Goal: Task Accomplishment & Management: Manage account settings

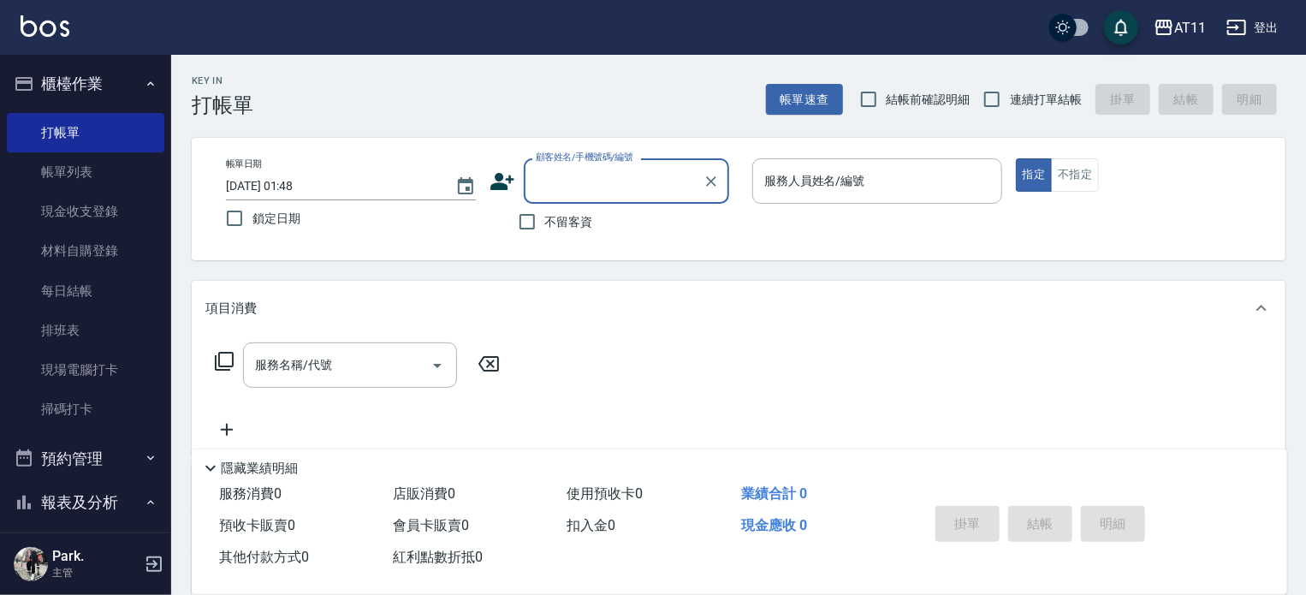
click at [98, 87] on button "櫃檯作業" at bounding box center [86, 84] width 158 height 45
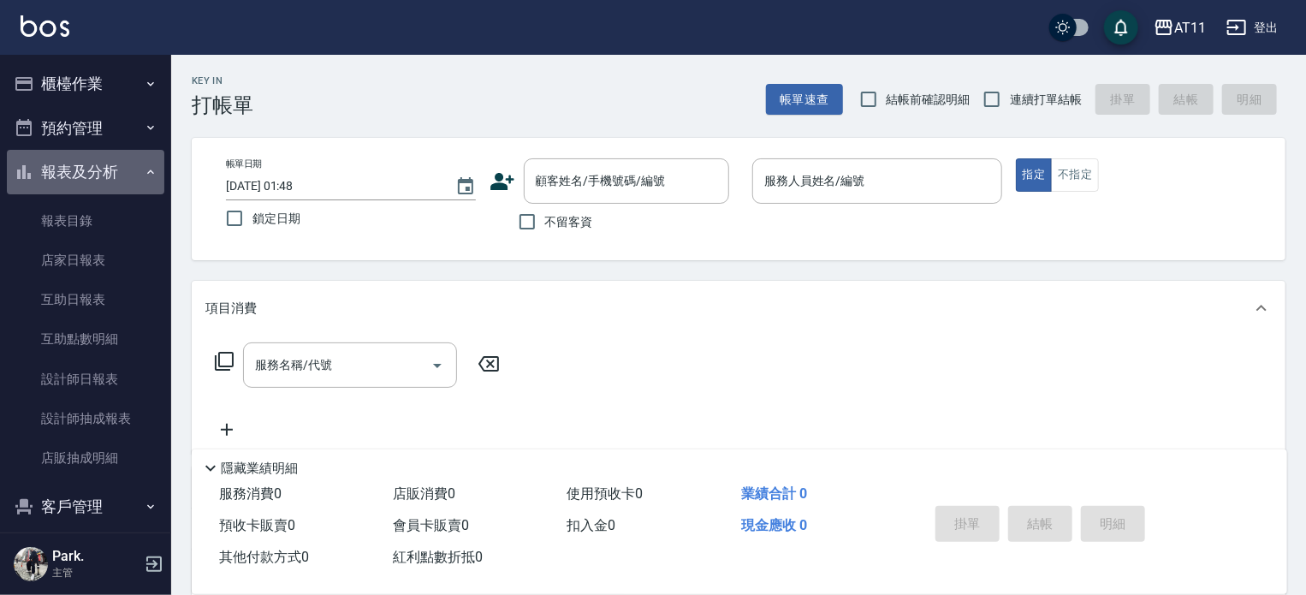
click at [99, 177] on button "報表及分析" at bounding box center [86, 172] width 158 height 45
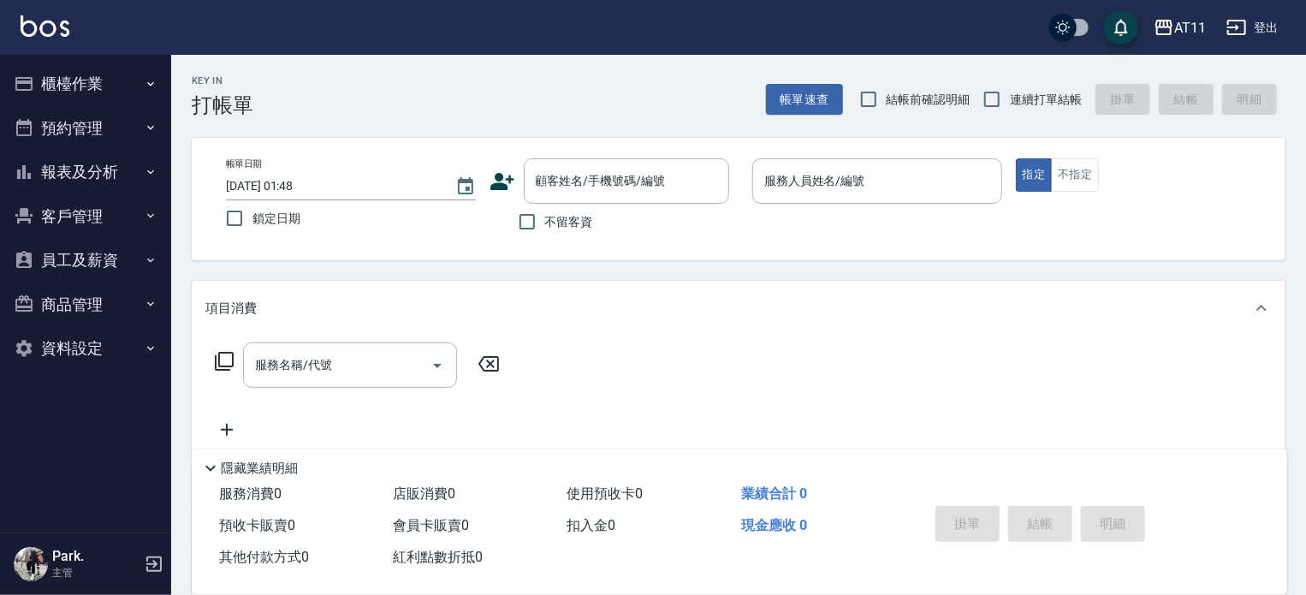
click at [85, 214] on button "客戶管理" at bounding box center [86, 216] width 158 height 45
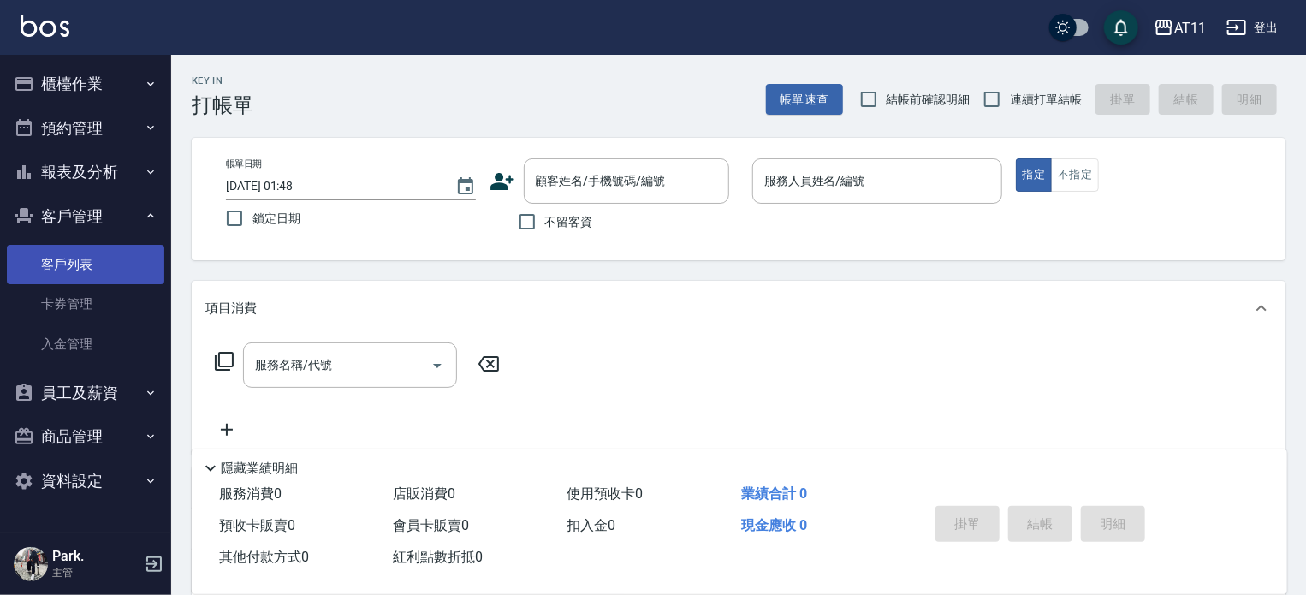
click at [77, 258] on link "客戶列表" at bounding box center [86, 264] width 158 height 39
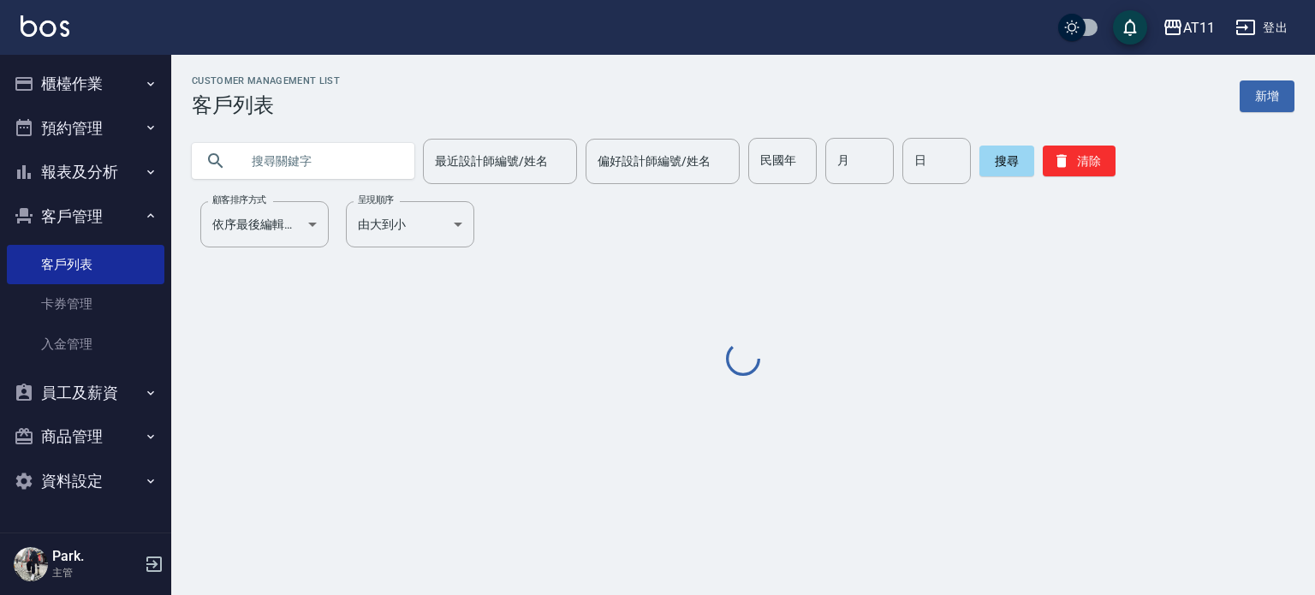
click at [328, 159] on input "text" at bounding box center [320, 161] width 161 height 46
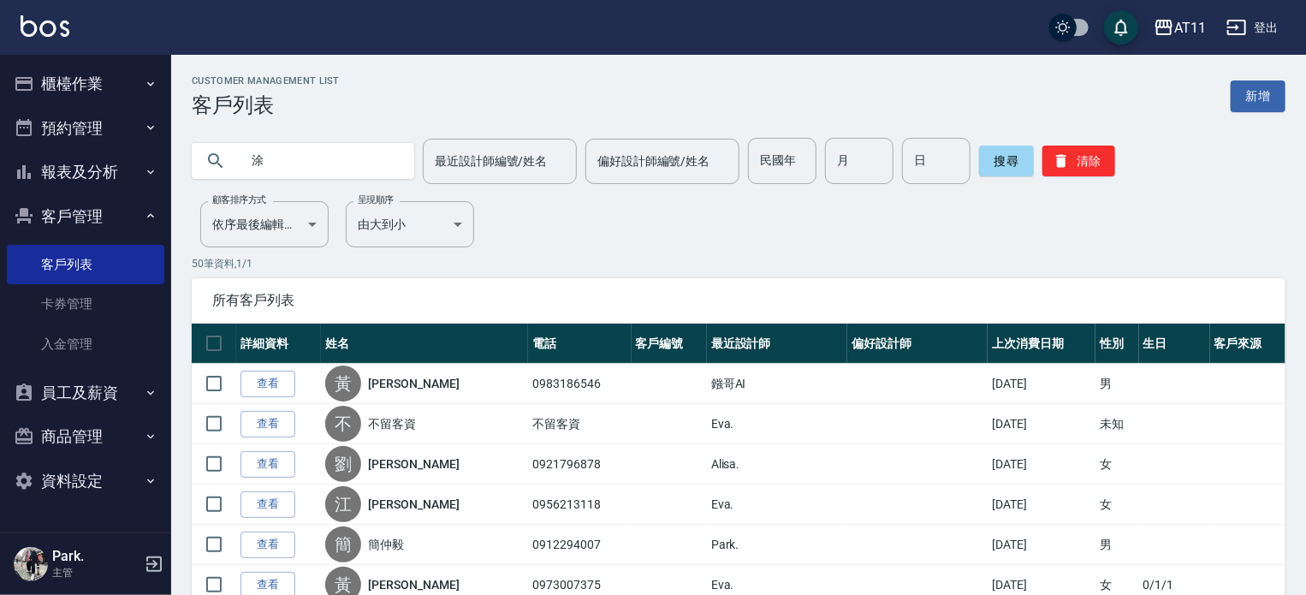
type input "涂"
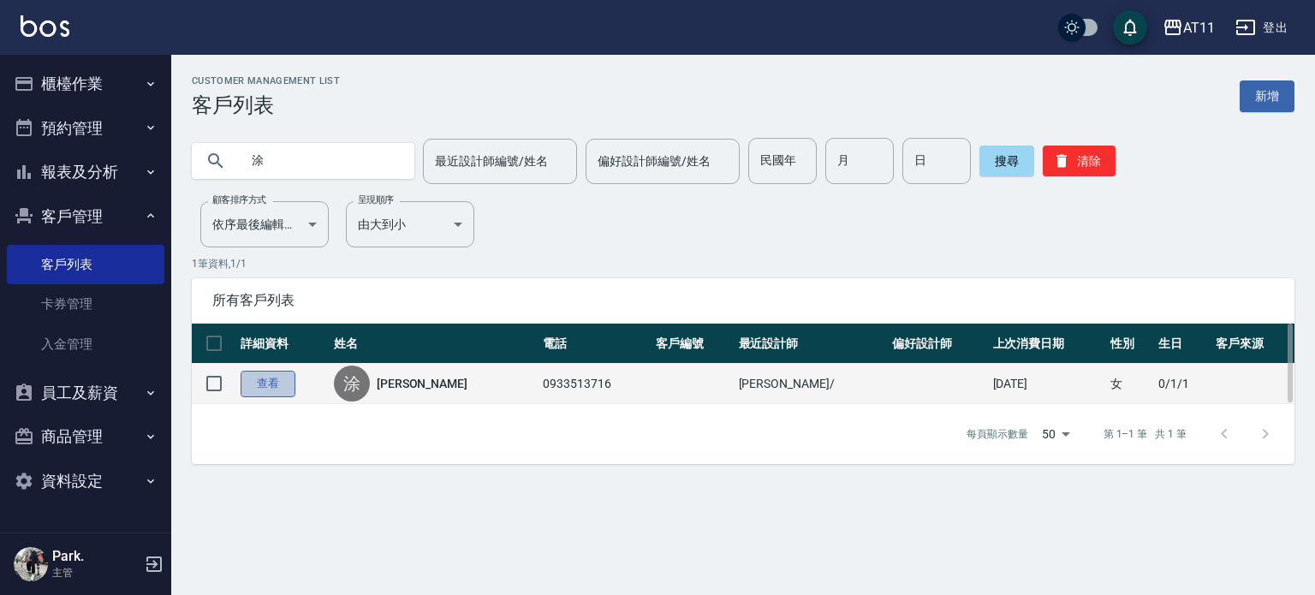
click at [264, 383] on link "查看" at bounding box center [268, 384] width 55 height 27
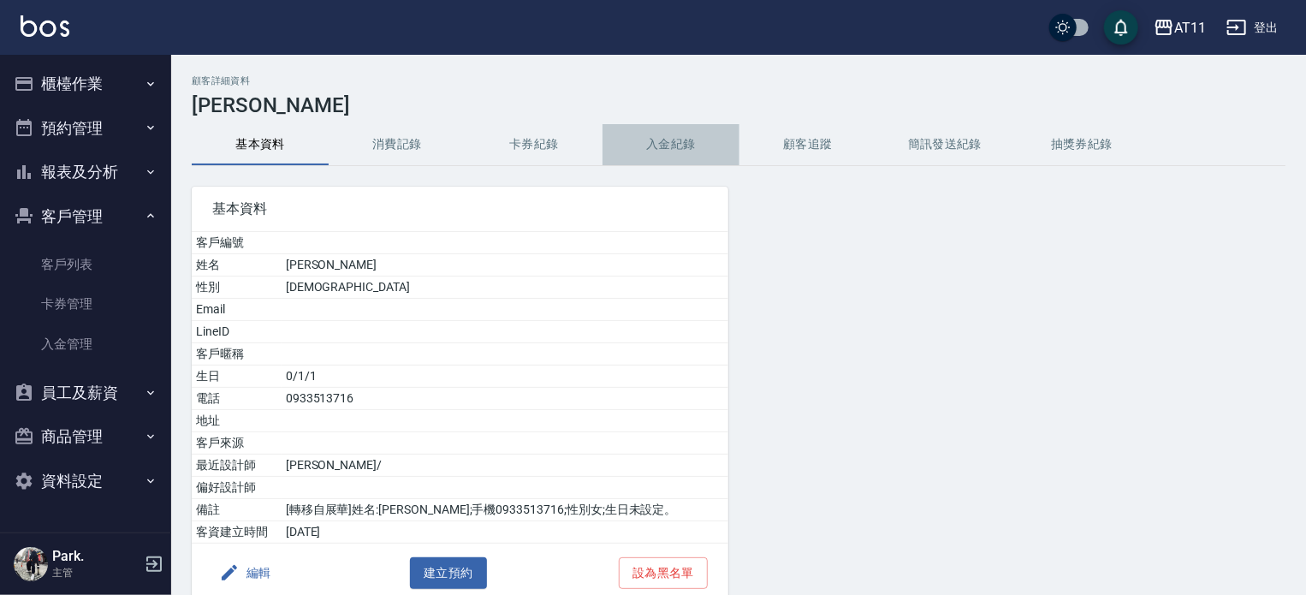
click at [665, 144] on button "入金紀錄" at bounding box center [671, 144] width 137 height 41
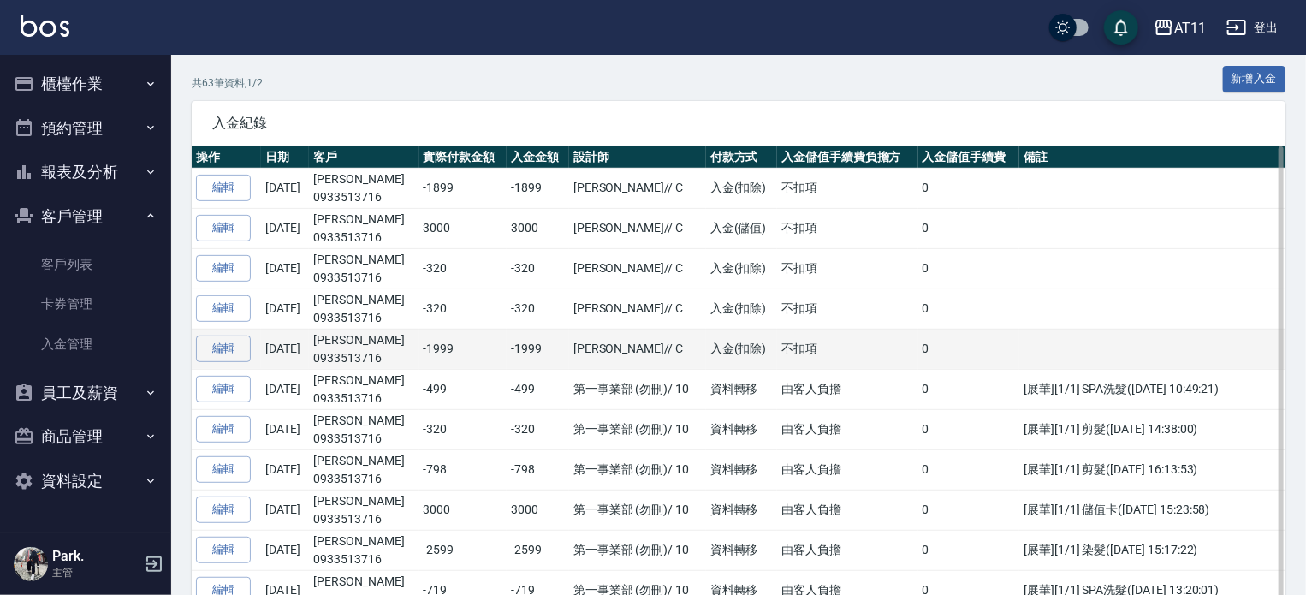
scroll to position [257, 0]
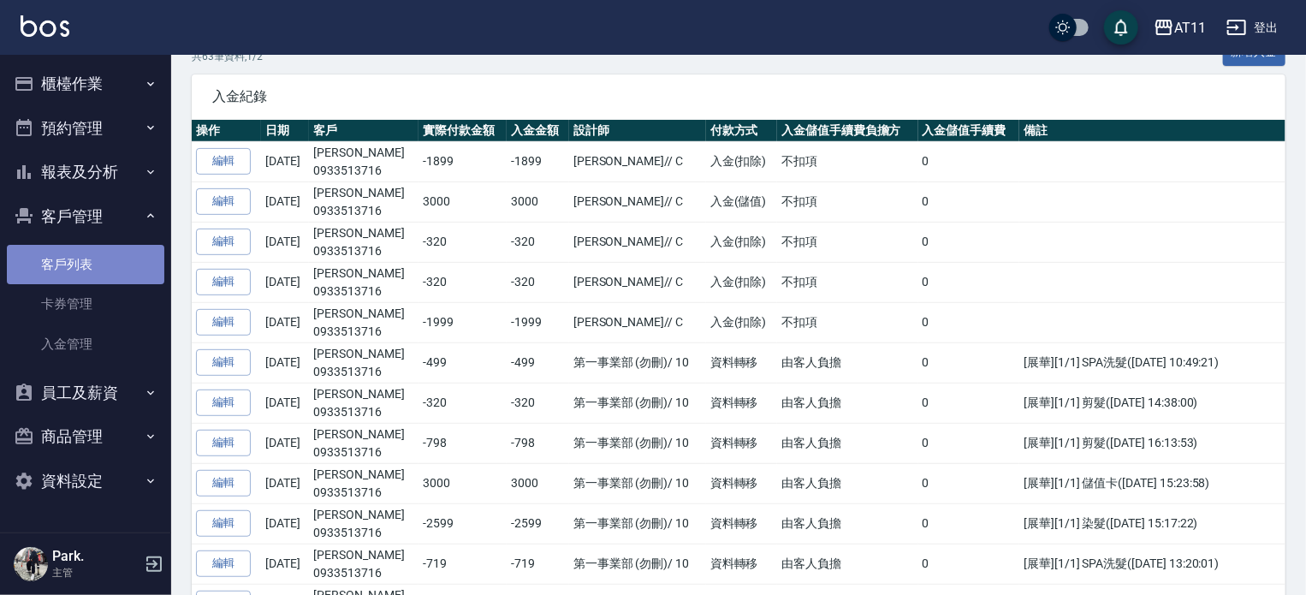
click at [82, 256] on link "客戶列表" at bounding box center [86, 264] width 158 height 39
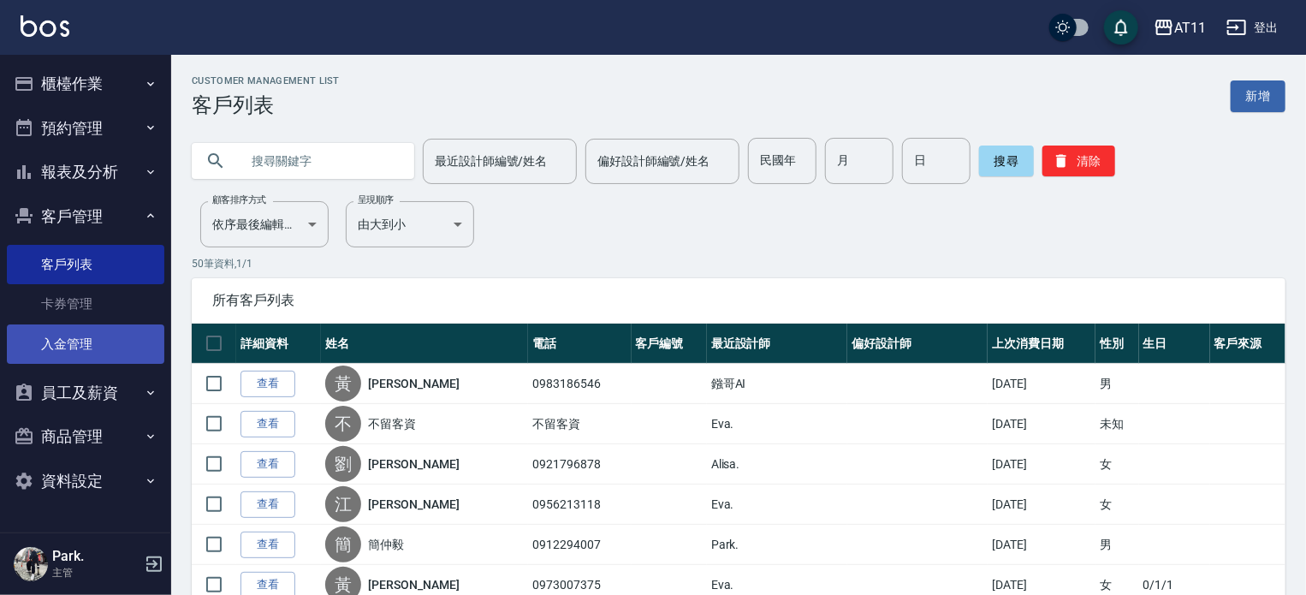
click at [72, 331] on link "入金管理" at bounding box center [86, 343] width 158 height 39
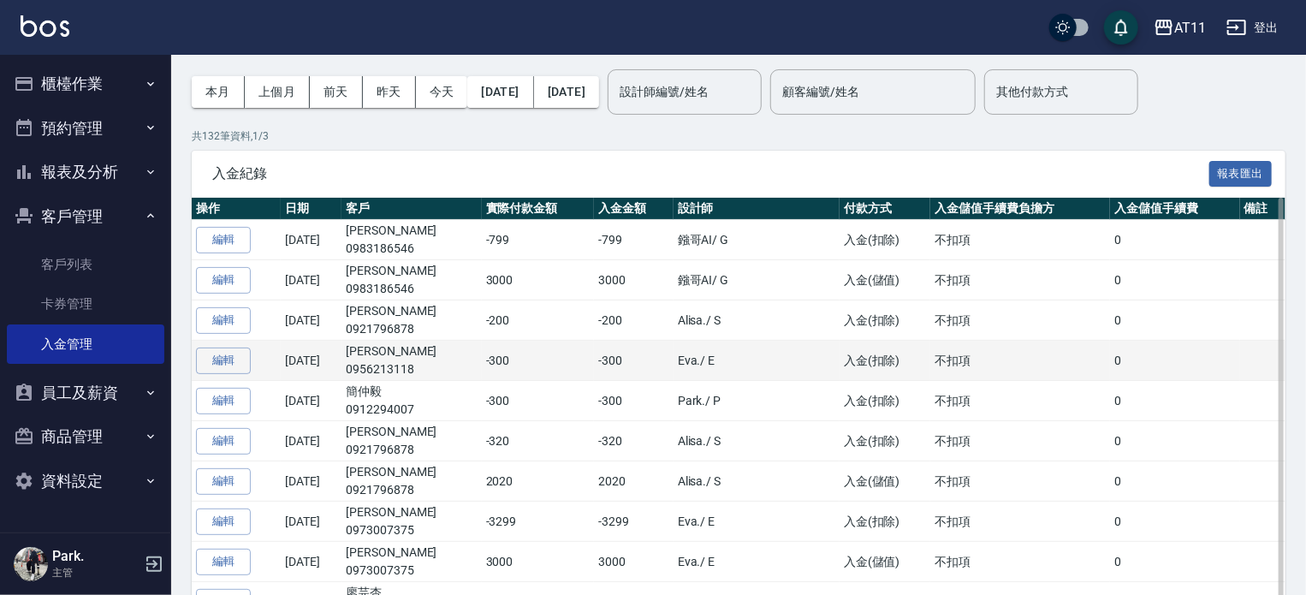
scroll to position [86, 0]
